Goal: Transaction & Acquisition: Purchase product/service

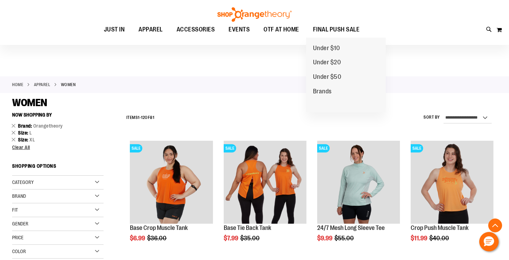
scroll to position [508, 0]
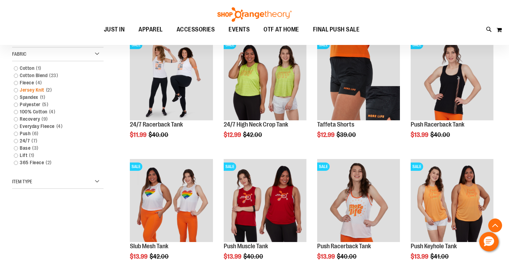
scroll to position [225, 0]
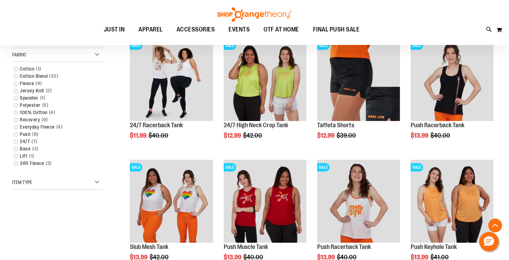
click at [81, 183] on div "Item Type" at bounding box center [57, 183] width 91 height 14
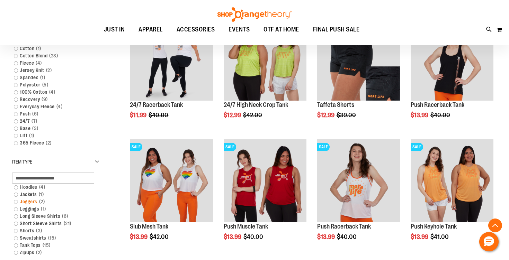
scroll to position [246, 0]
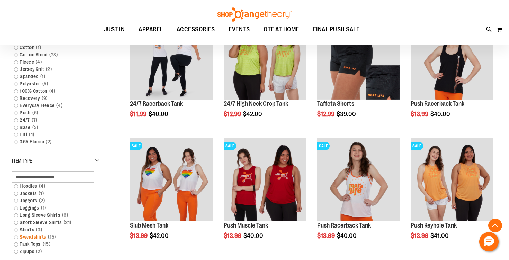
click at [18, 237] on link "Sweatshirts 15 items" at bounding box center [54, 236] width 88 height 7
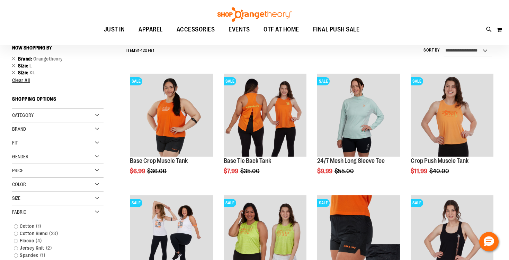
scroll to position [64, 0]
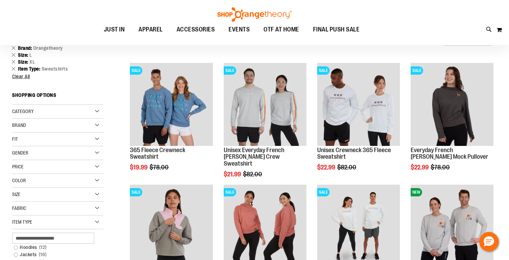
scroll to position [77, 0]
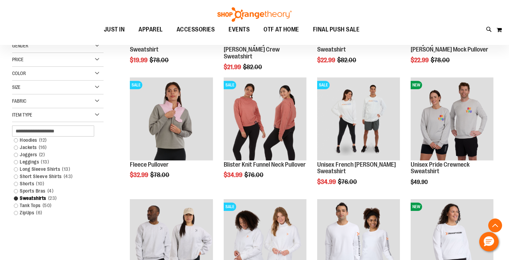
scroll to position [177, 0]
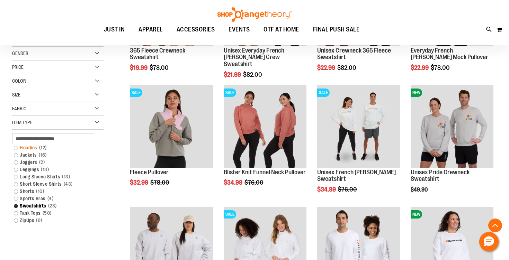
click at [15, 150] on link "Hoodies 12 items" at bounding box center [54, 147] width 88 height 7
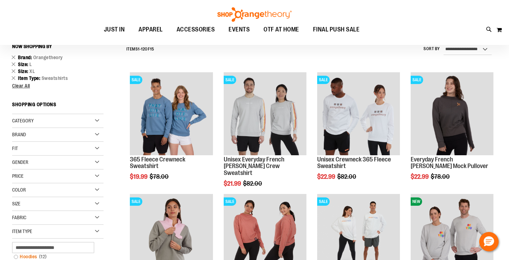
scroll to position [64, 0]
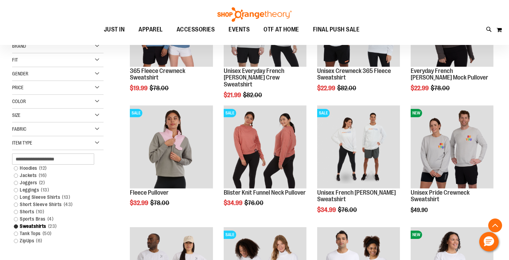
scroll to position [157, 0]
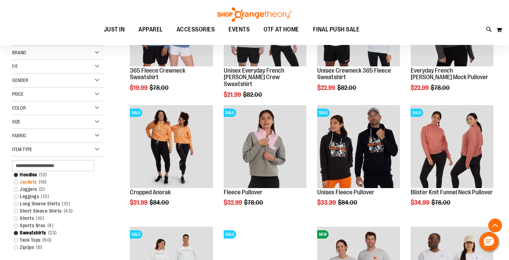
click at [16, 182] on link "Jackets 16 items" at bounding box center [54, 181] width 88 height 7
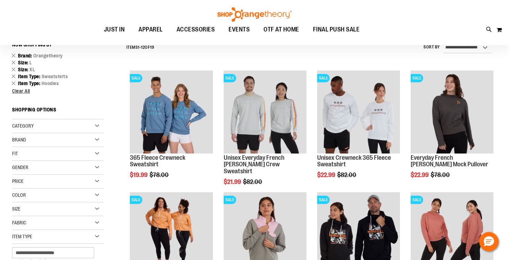
scroll to position [64, 0]
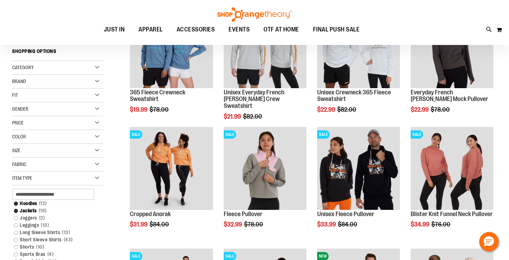
scroll to position [148, 0]
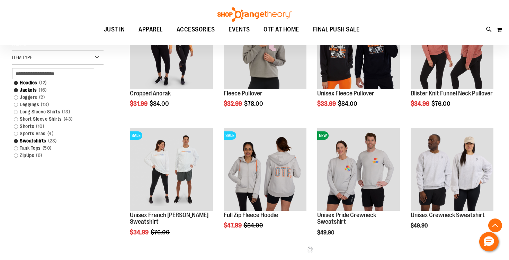
scroll to position [256, 0]
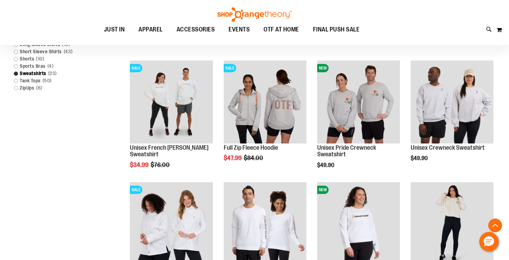
scroll to position [328, 0]
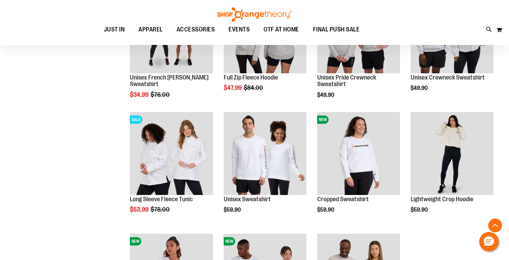
scroll to position [393, 0]
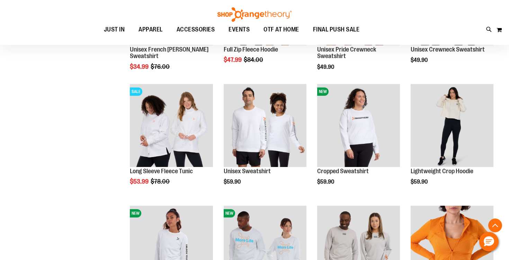
scroll to position [422, 0]
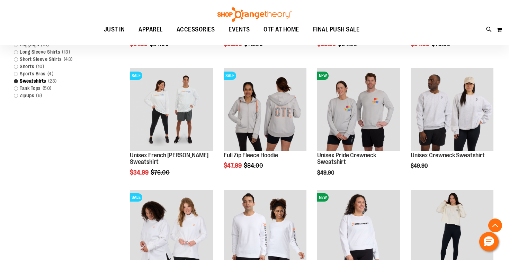
scroll to position [333, 0]
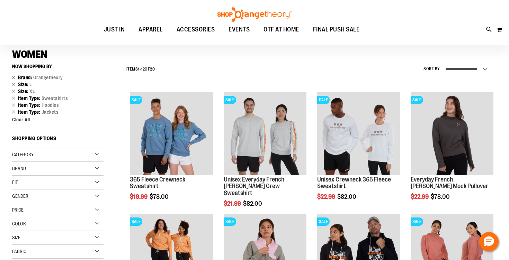
scroll to position [49, 0]
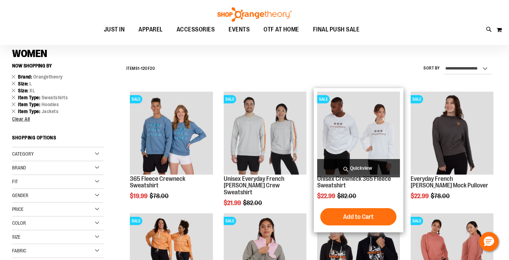
click at [335, 120] on img "product" at bounding box center [358, 133] width 83 height 83
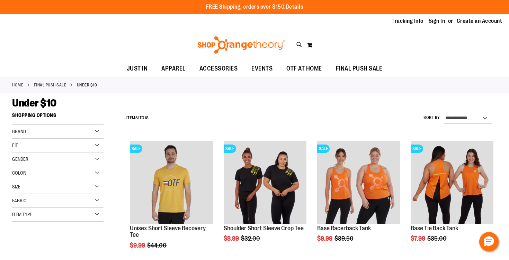
click at [80, 187] on div "Size" at bounding box center [57, 187] width 91 height 14
click at [66, 204] on div "L" at bounding box center [70, 204] width 10 height 10
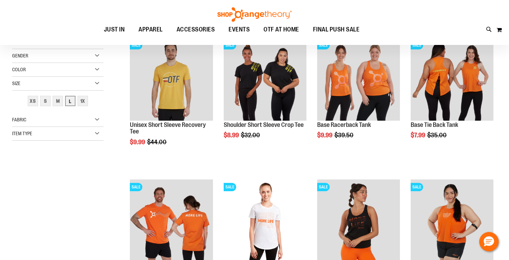
scroll to position [109, 0]
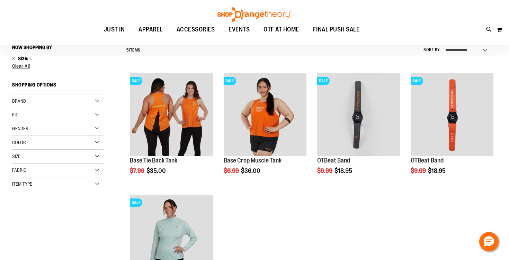
scroll to position [64, 0]
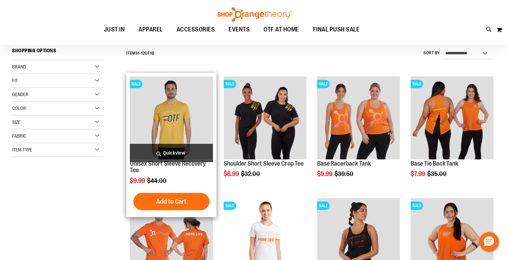
click at [158, 135] on img "product" at bounding box center [171, 117] width 83 height 83
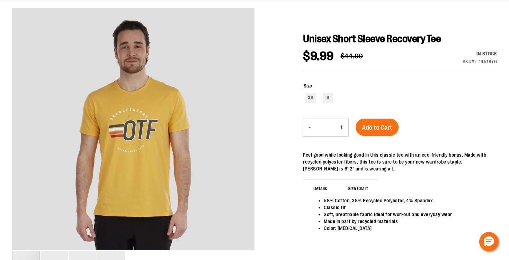
scroll to position [92, 0]
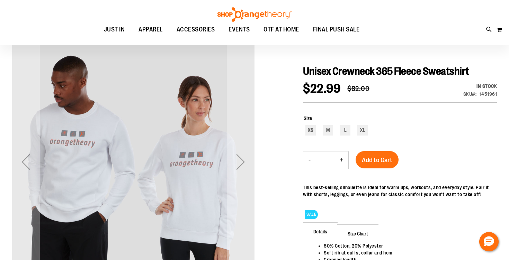
scroll to position [59, 0]
click at [244, 159] on div "Next" at bounding box center [241, 162] width 28 height 28
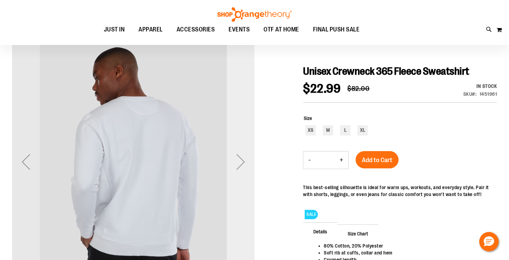
click at [244, 159] on div "Next" at bounding box center [241, 162] width 28 height 28
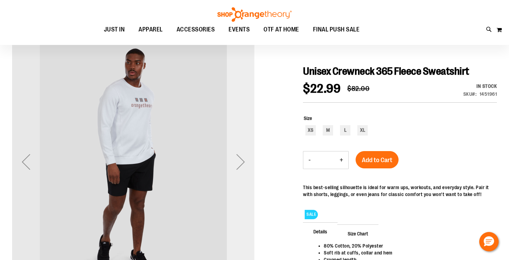
click at [244, 159] on div "Next" at bounding box center [241, 162] width 28 height 28
